Goal: Download file/media

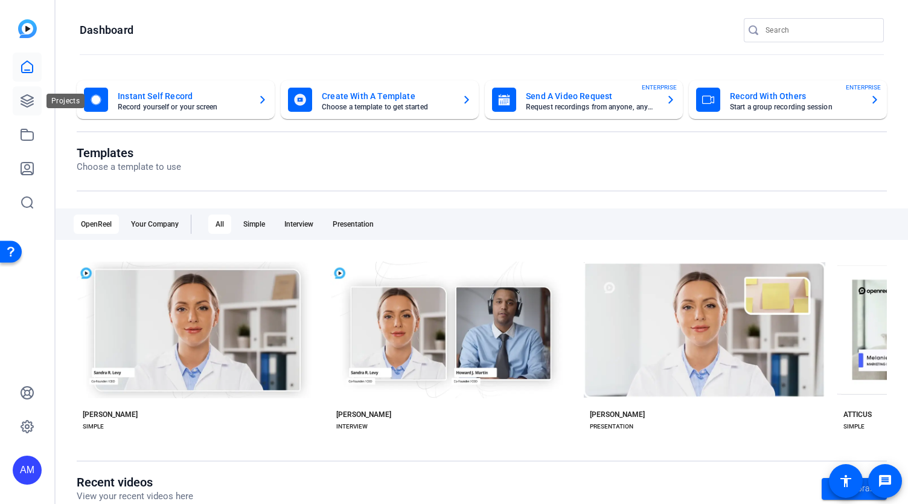
click at [28, 100] on icon at bounding box center [27, 101] width 12 height 12
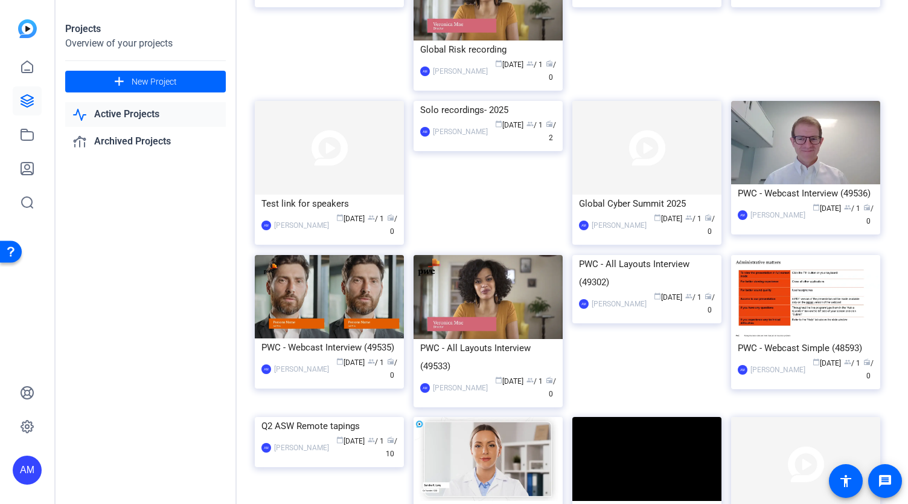
scroll to position [88, 0]
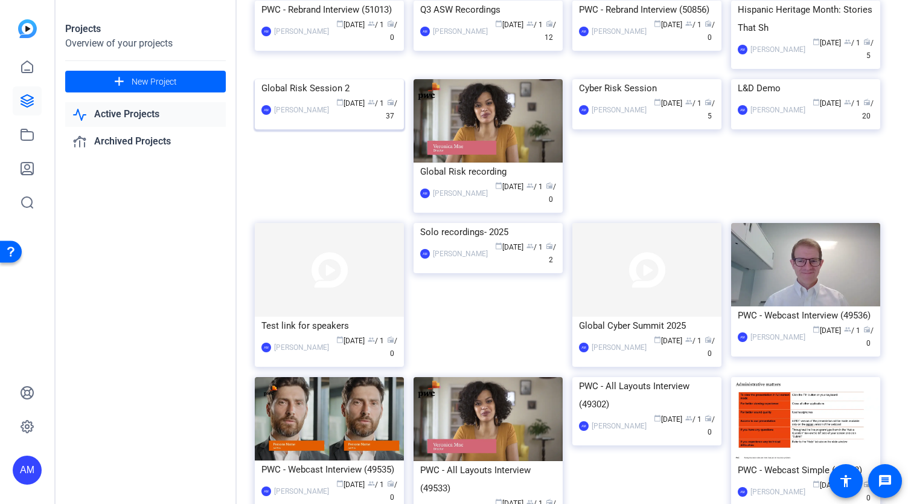
click at [316, 79] on img at bounding box center [329, 79] width 149 height 0
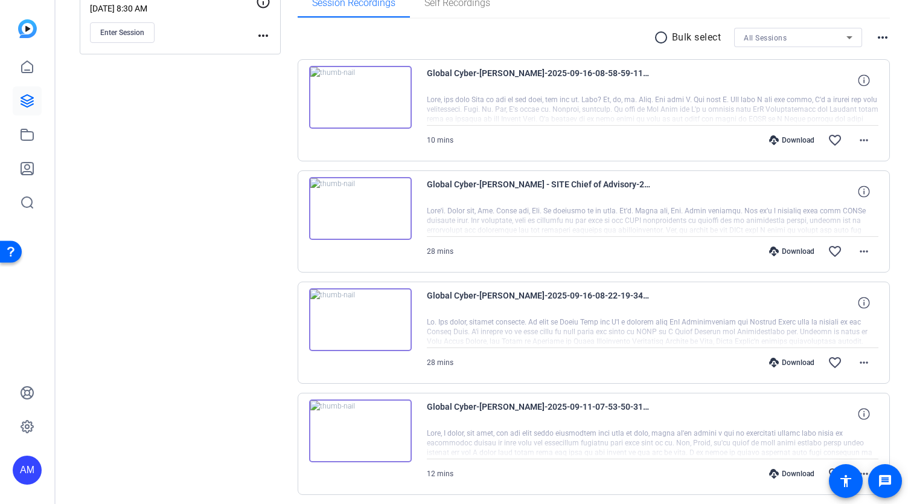
scroll to position [204, 0]
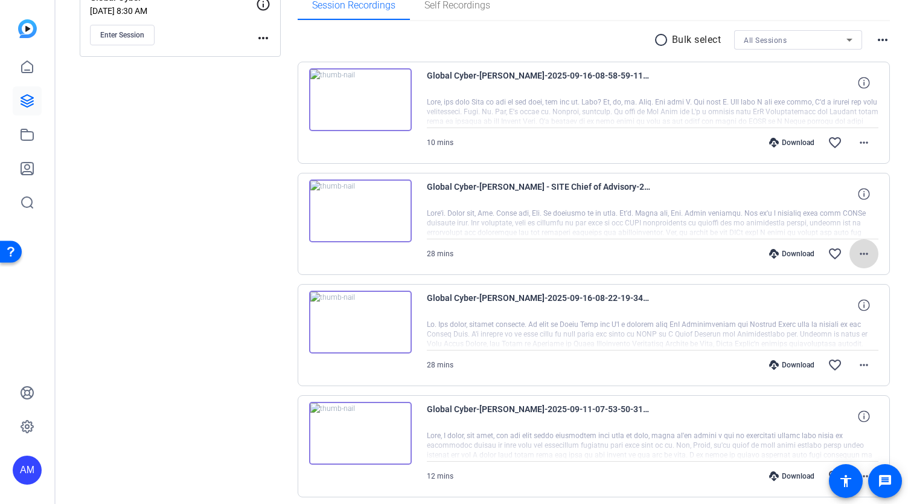
click at [858, 251] on mat-icon "more_horiz" at bounding box center [864, 253] width 14 height 14
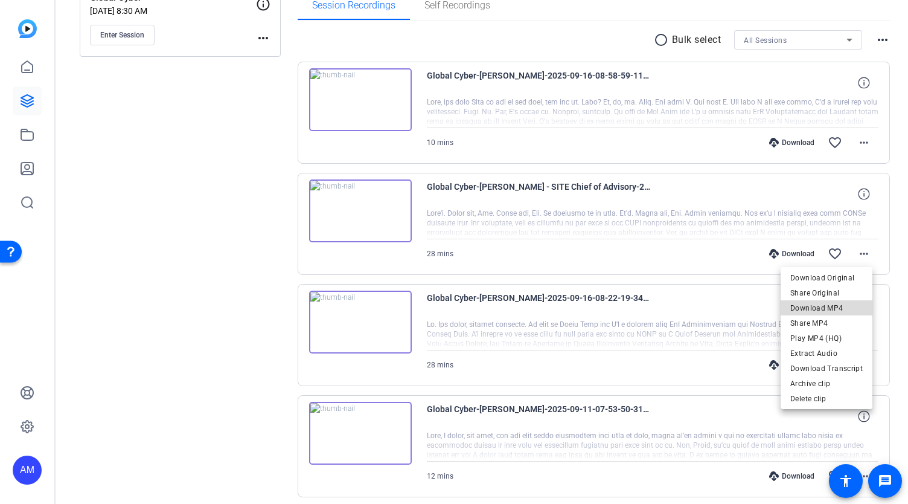
click at [833, 306] on span "Download MP4" at bounding box center [826, 308] width 72 height 14
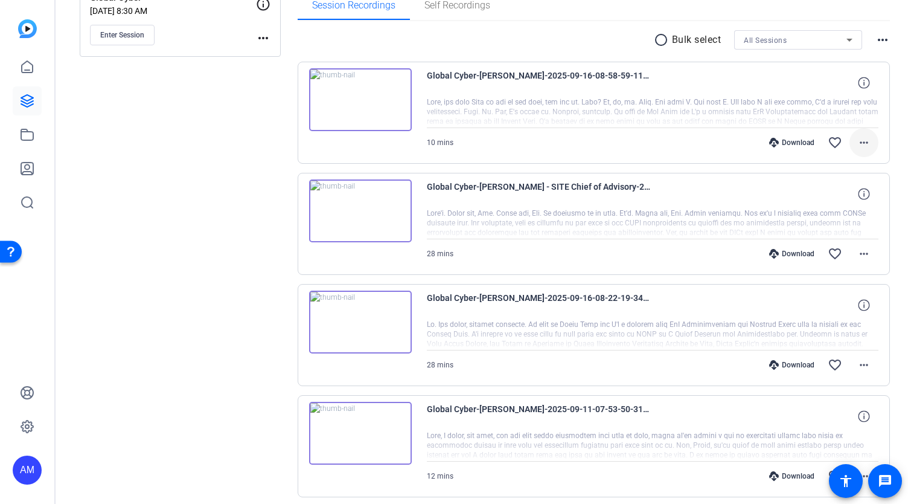
click at [857, 138] on mat-icon "more_horiz" at bounding box center [864, 142] width 14 height 14
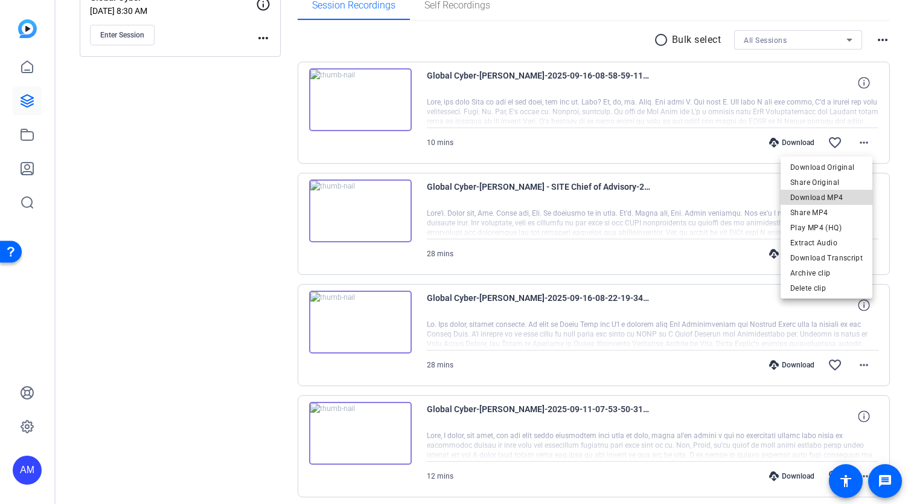
click at [830, 197] on span "Download MP4" at bounding box center [826, 197] width 72 height 14
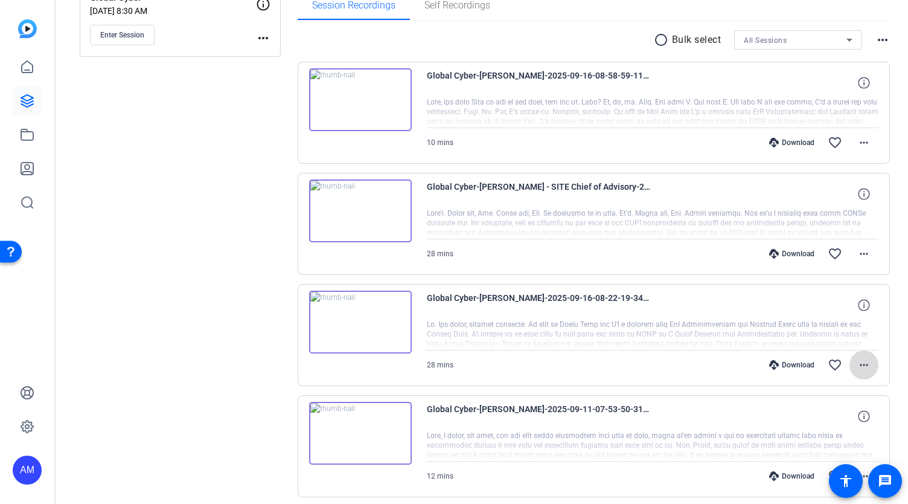
click at [858, 365] on mat-icon "more_horiz" at bounding box center [864, 364] width 14 height 14
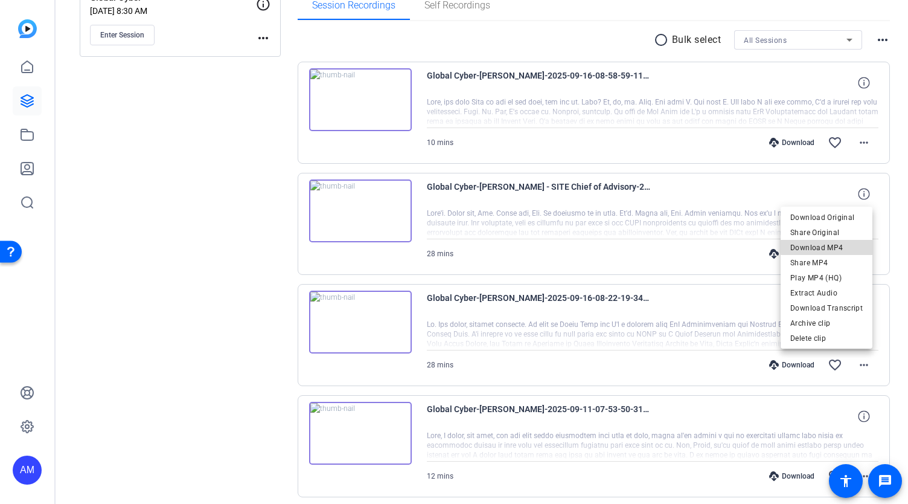
click at [833, 246] on span "Download MP4" at bounding box center [826, 247] width 72 height 14
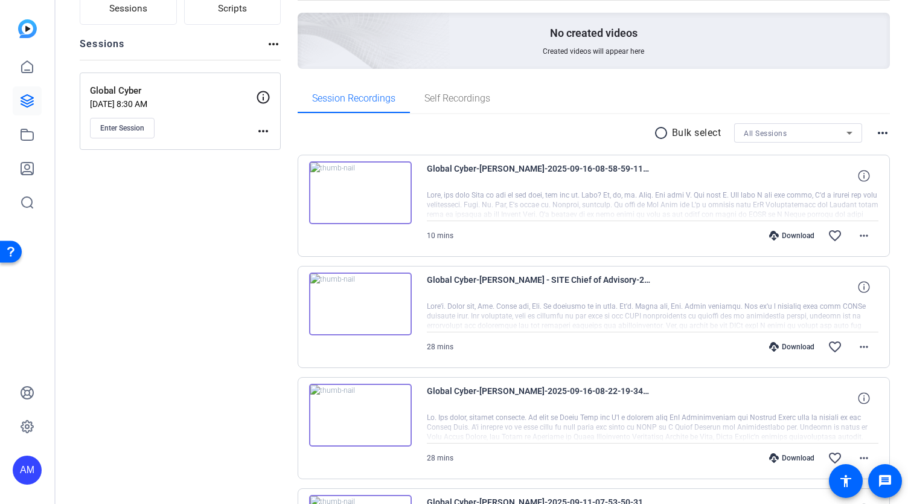
scroll to position [0, 0]
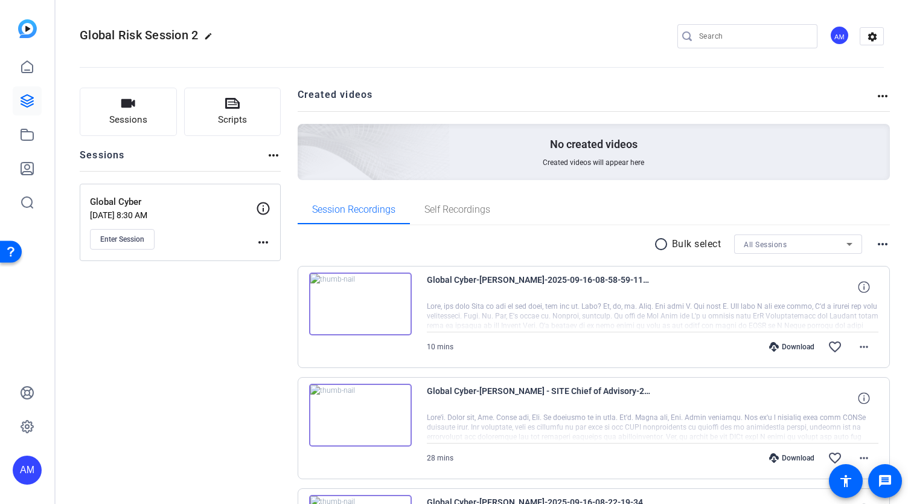
click at [876, 98] on mat-icon "more_horiz" at bounding box center [883, 96] width 14 height 14
click at [629, 87] on div at bounding box center [454, 252] width 908 height 504
click at [21, 100] on icon at bounding box center [27, 101] width 14 height 14
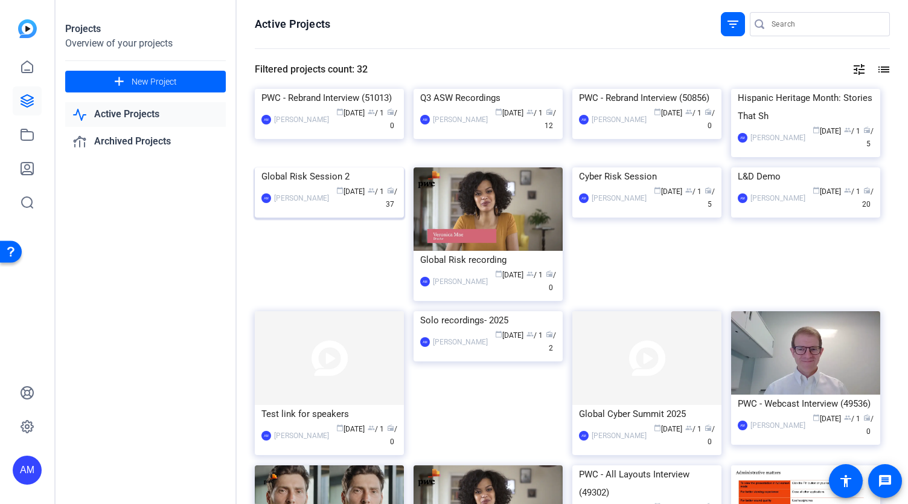
click at [314, 167] on img at bounding box center [329, 167] width 149 height 0
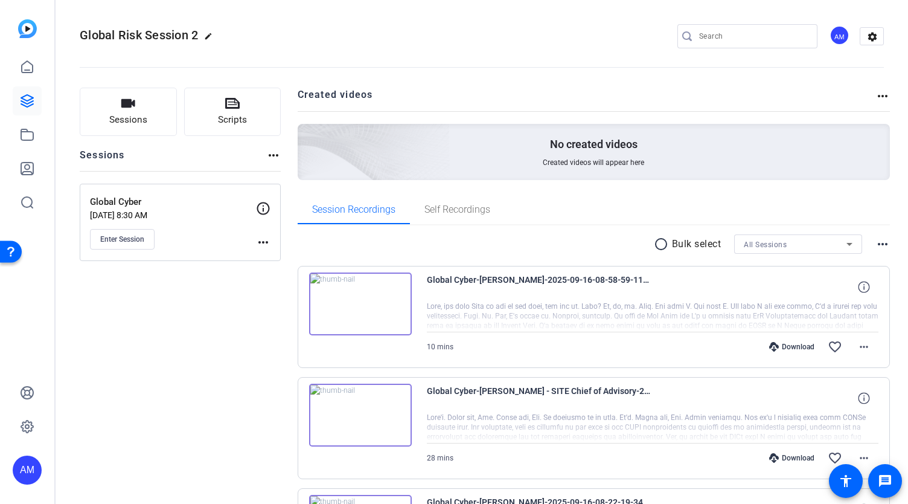
click at [876, 95] on mat-icon "more_horiz" at bounding box center [883, 96] width 14 height 14
